Goal: Task Accomplishment & Management: Manage account settings

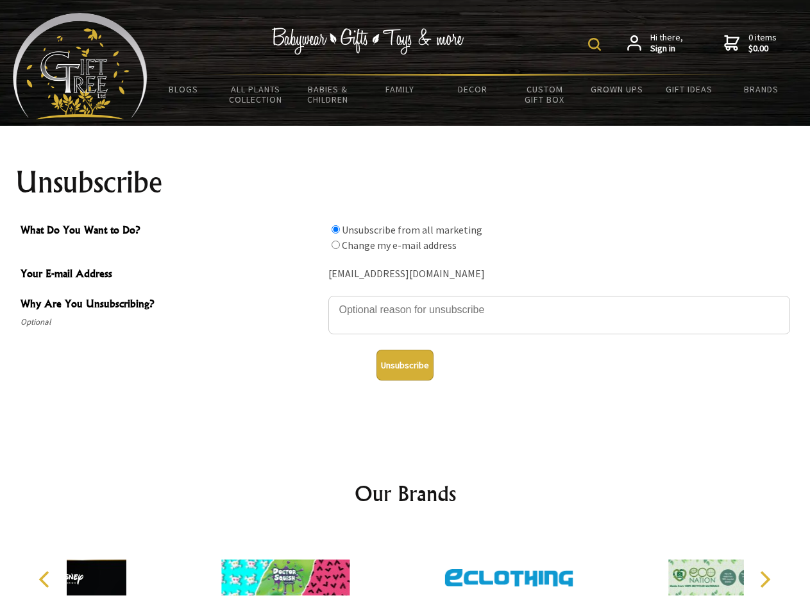
click at [596, 44] on img at bounding box center [594, 44] width 13 height 13
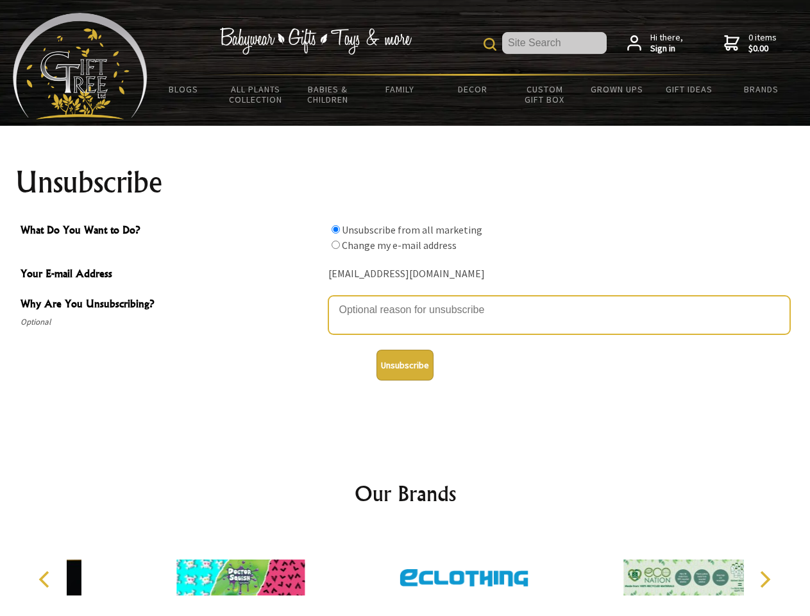
click at [405, 300] on textarea "Why Are You Unsubscribing?" at bounding box center [559, 315] width 462 height 38
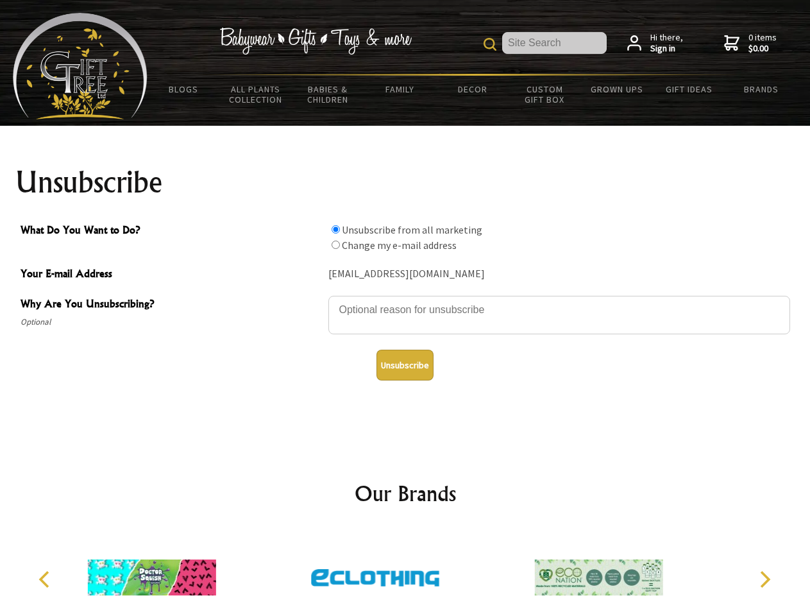
click at [335, 229] on input "What Do You Want to Do?" at bounding box center [336, 229] width 8 height 8
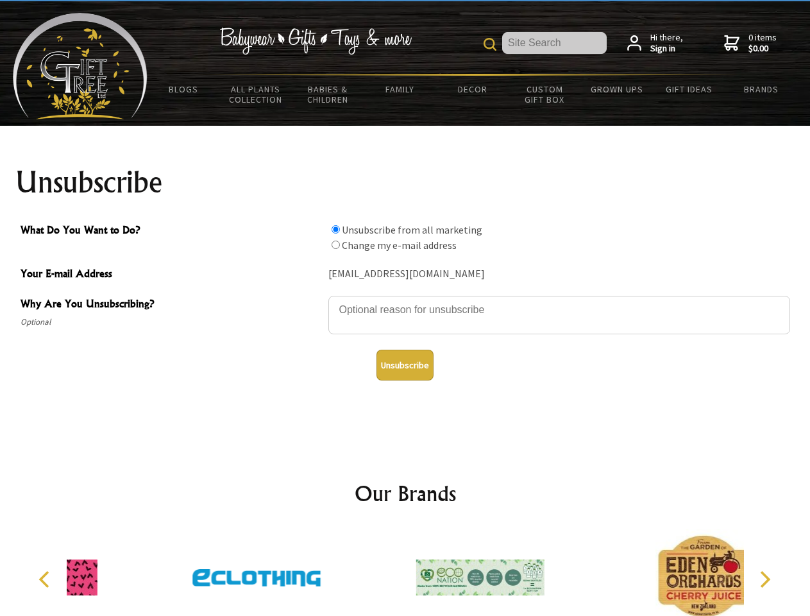
click at [335, 244] on input "What Do You Want to Do?" at bounding box center [336, 244] width 8 height 8
radio input "true"
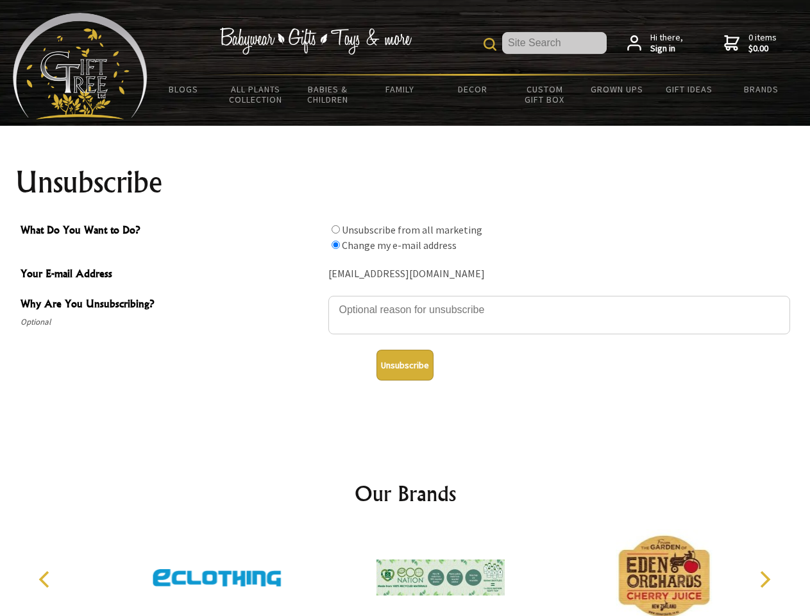
click at [405, 365] on button "Unsubscribe" at bounding box center [404, 365] width 57 height 31
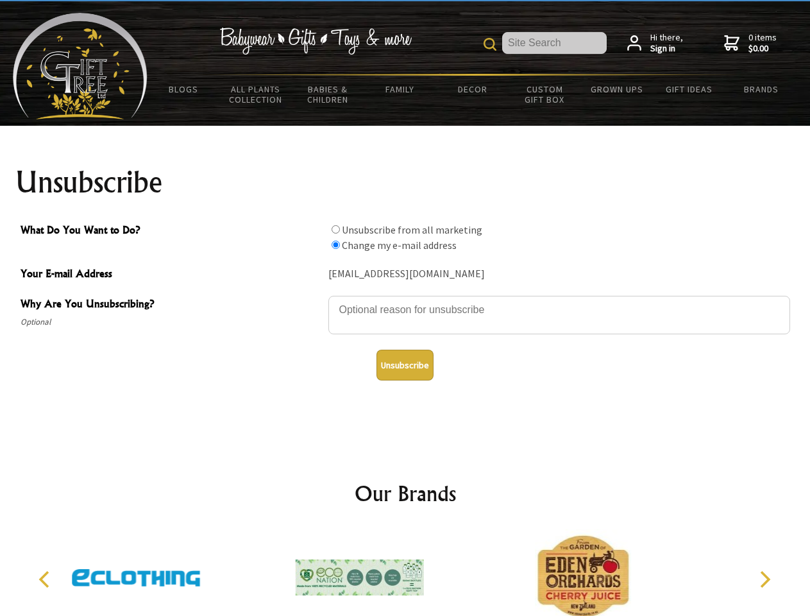
click at [405, 572] on img at bounding box center [360, 577] width 128 height 96
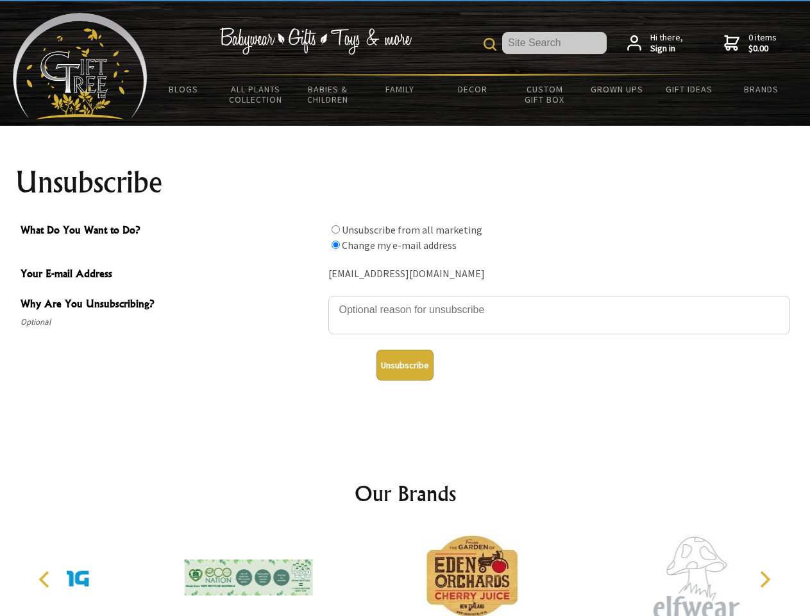
click at [46, 579] on icon "Previous" at bounding box center [45, 579] width 17 height 17
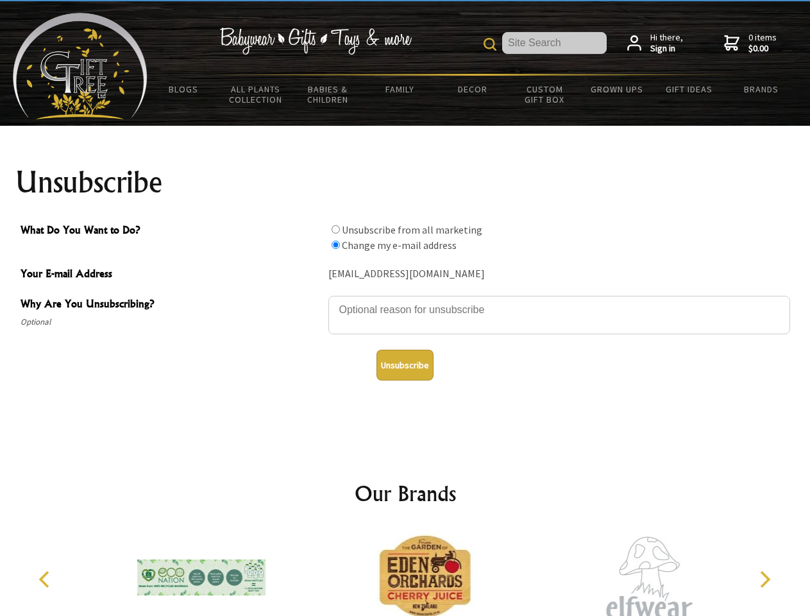
click at [764, 579] on icon "Next" at bounding box center [763, 579] width 17 height 17
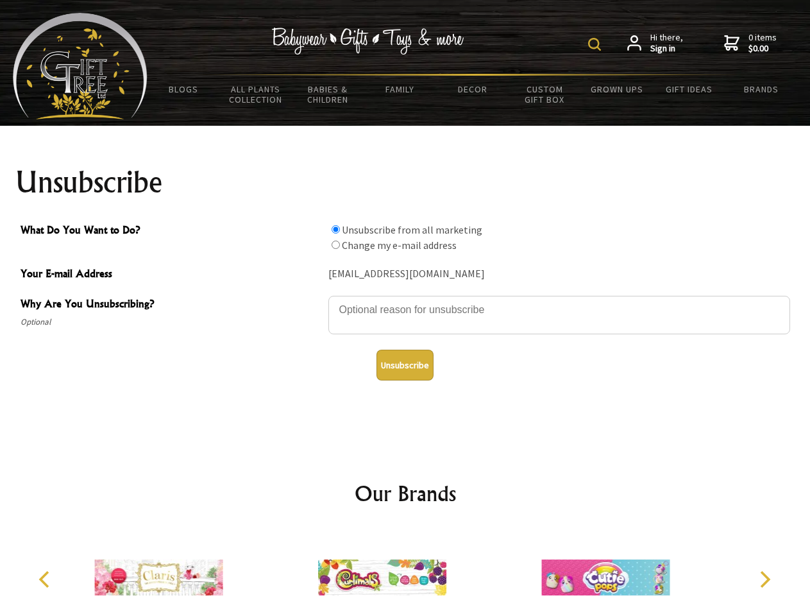
click at [596, 44] on img at bounding box center [594, 44] width 13 height 13
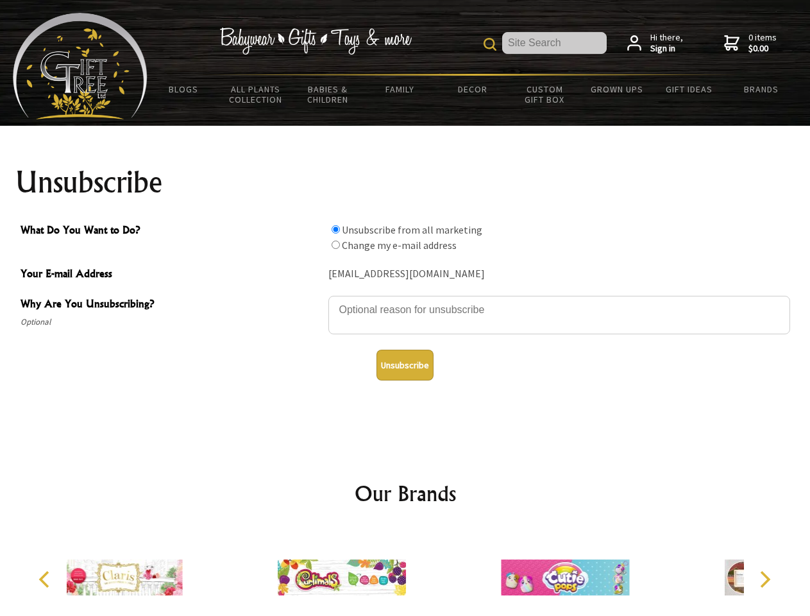
click at [405, 300] on textarea "Why Are You Unsubscribing?" at bounding box center [559, 315] width 462 height 38
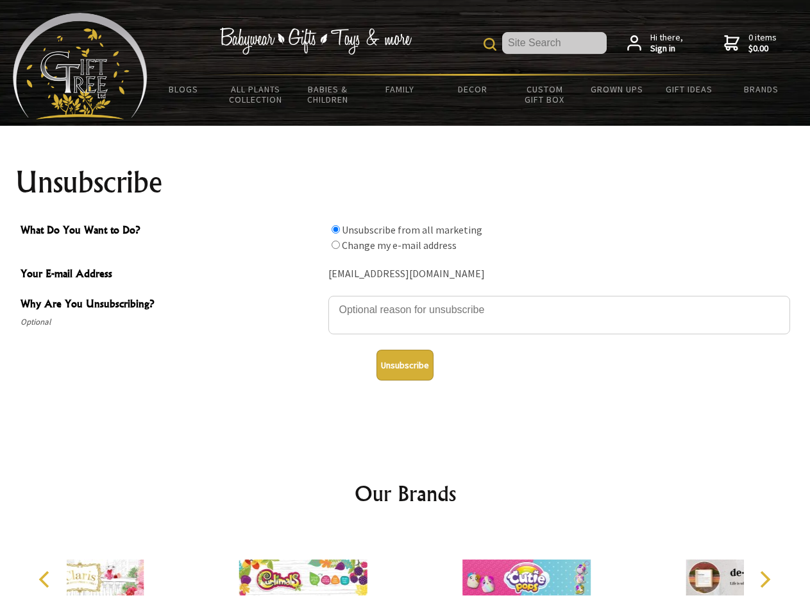
click at [335, 229] on input "What Do You Want to Do?" at bounding box center [336, 229] width 8 height 8
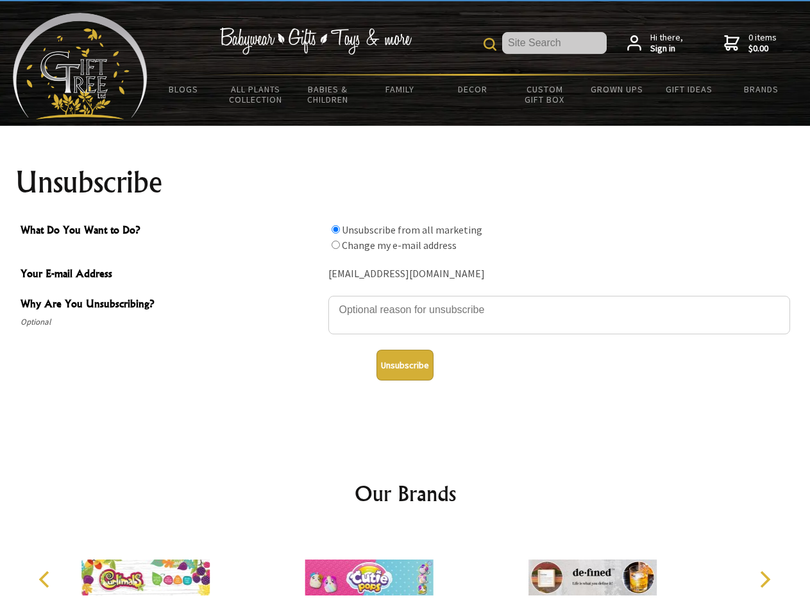
click at [335, 244] on input "What Do You Want to Do?" at bounding box center [336, 244] width 8 height 8
radio input "true"
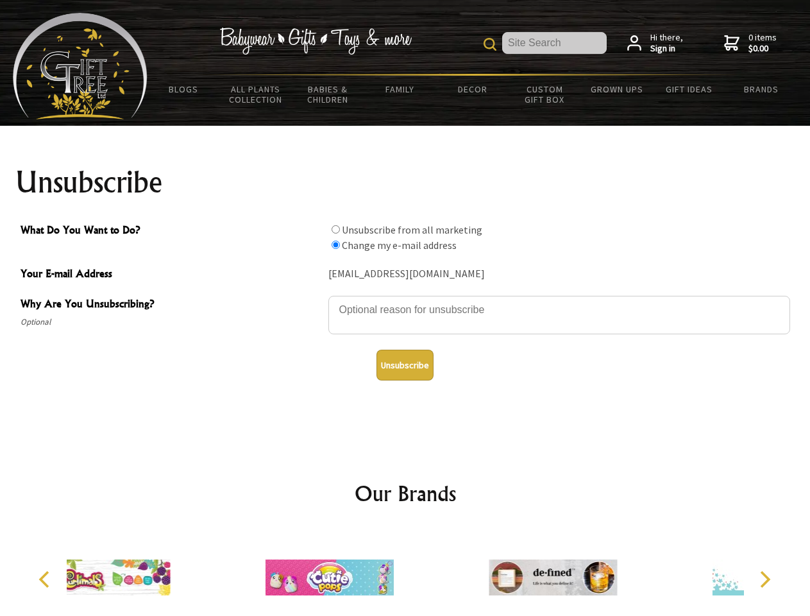
click at [405, 365] on button "Unsubscribe" at bounding box center [404, 365] width 57 height 31
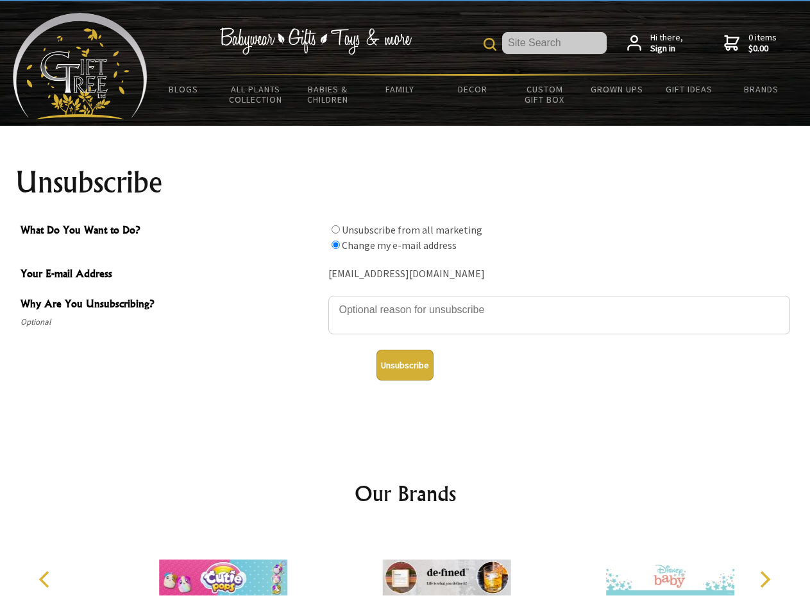
click at [46, 579] on icon "Previous" at bounding box center [45, 579] width 17 height 17
click at [764, 579] on icon "Next" at bounding box center [763, 579] width 17 height 17
